Goal: Information Seeking & Learning: Learn about a topic

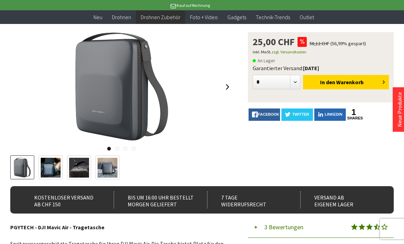
scroll to position [76, 0]
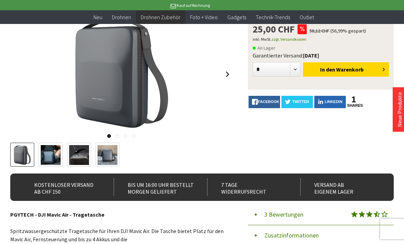
click at [47, 161] on img at bounding box center [51, 155] width 20 height 20
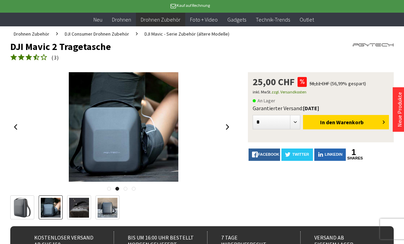
scroll to position [37, 0]
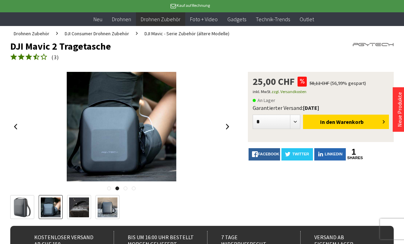
click at [78, 210] on img at bounding box center [79, 208] width 20 height 20
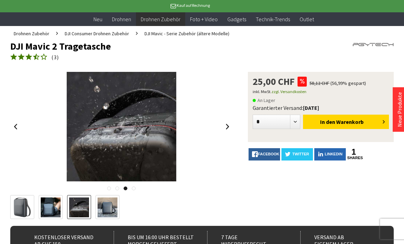
click at [103, 212] on img at bounding box center [108, 208] width 20 height 20
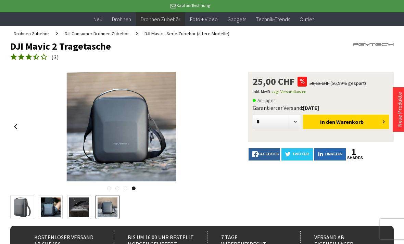
click at [21, 207] on img at bounding box center [22, 208] width 20 height 20
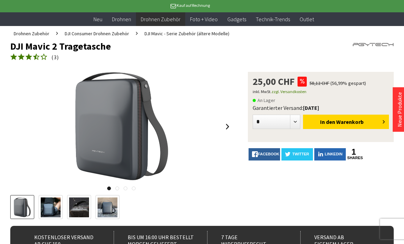
click at [50, 214] on img at bounding box center [51, 208] width 20 height 20
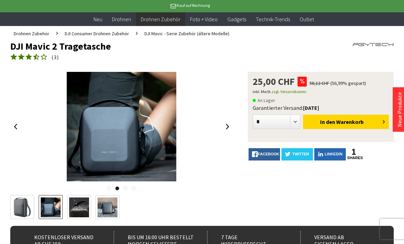
click at [76, 215] on img at bounding box center [79, 208] width 20 height 20
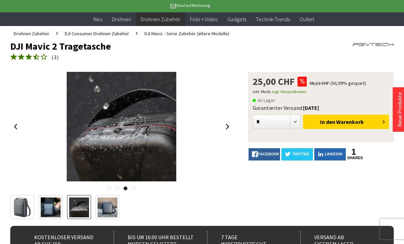
click at [99, 206] on img at bounding box center [108, 208] width 20 height 20
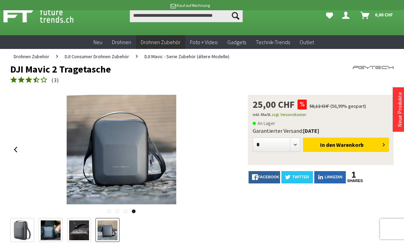
scroll to position [0, 0]
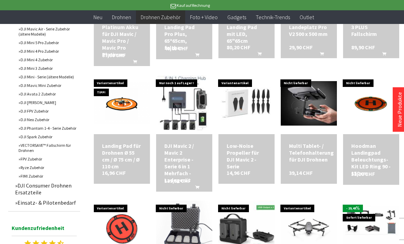
scroll to position [463, 0]
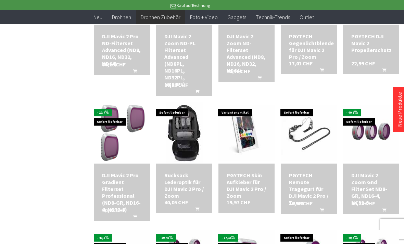
scroll to position [807, 0]
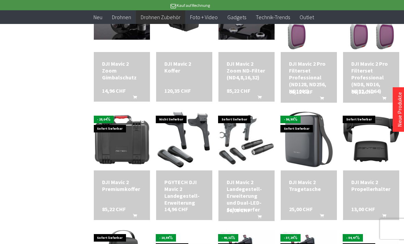
scroll to position [1334, 0]
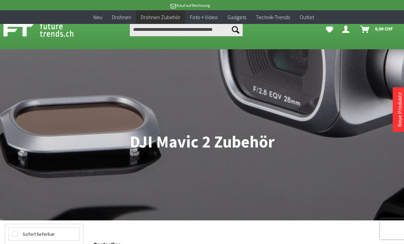
scroll to position [398, 0]
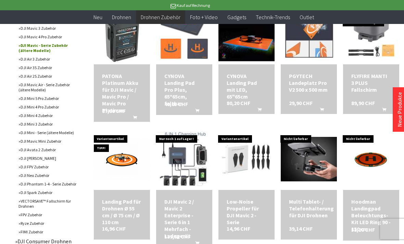
scroll to position [662, 0]
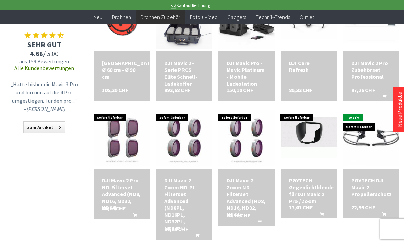
scroll to position [1037, 0]
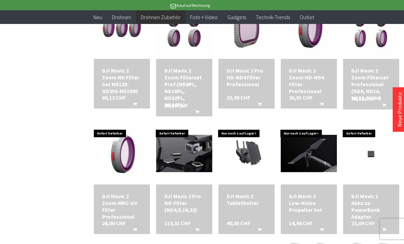
scroll to position [1276, 0]
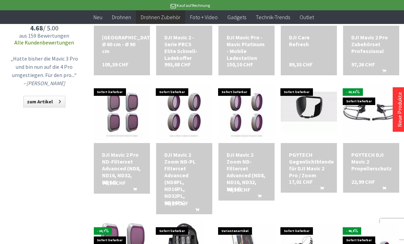
scroll to position [430, 0]
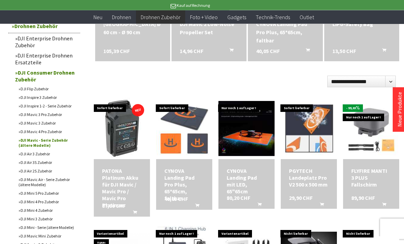
scroll to position [294, 0]
